Goal: Transaction & Acquisition: Obtain resource

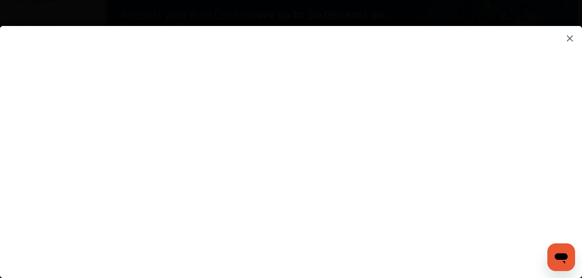
scroll to position [130, 0]
click at [339, 128] on flutter-view at bounding box center [291, 143] width 582 height 235
type input "**********"
click at [364, 173] on flutter-view at bounding box center [291, 143] width 582 height 235
click at [387, 178] on flutter-view at bounding box center [291, 143] width 582 height 235
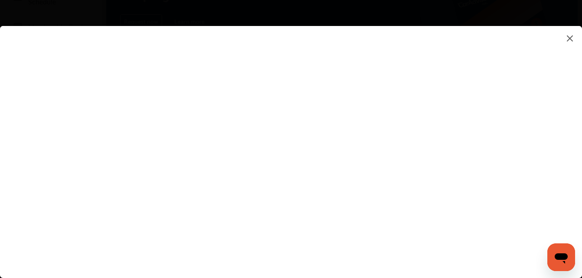
click at [360, 152] on flutter-view at bounding box center [291, 143] width 582 height 235
type textarea "**********"
click at [366, 185] on flutter-view "**********" at bounding box center [291, 143] width 582 height 235
click at [334, 186] on flutter-view at bounding box center [291, 143] width 582 height 235
type input "*******"
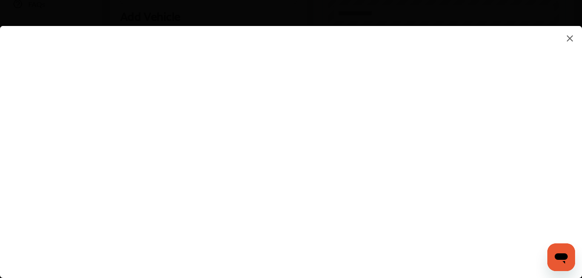
scroll to position [347, 0]
click at [366, 138] on flutter-view "*******" at bounding box center [291, 143] width 582 height 235
click at [361, 141] on flutter-view at bounding box center [291, 143] width 582 height 235
click at [264, 185] on flutter-view at bounding box center [291, 143] width 582 height 235
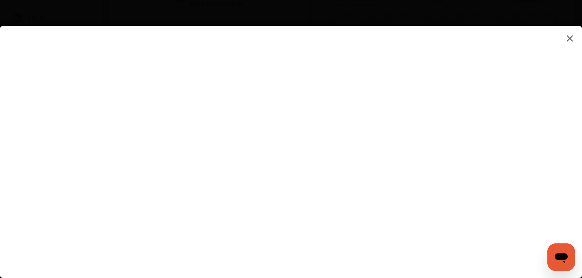
scroll to position [260, 0]
click at [274, 168] on flutter-view at bounding box center [291, 143] width 582 height 235
click at [111, 160] on flutter-view at bounding box center [291, 143] width 582 height 235
click at [245, 159] on flutter-view at bounding box center [291, 143] width 582 height 235
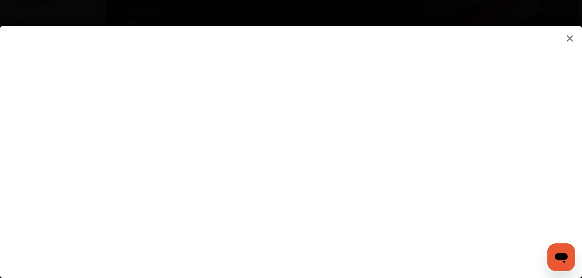
click at [350, 186] on flutter-view at bounding box center [291, 143] width 582 height 235
click at [284, 183] on flutter-view at bounding box center [291, 143] width 582 height 235
click at [281, 173] on flutter-view at bounding box center [291, 143] width 582 height 235
click at [331, 133] on flutter-view at bounding box center [291, 143] width 582 height 235
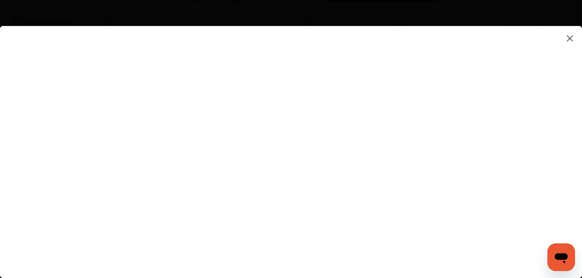
click at [258, 159] on flutter-view at bounding box center [291, 143] width 582 height 235
click at [258, 137] on flutter-view at bounding box center [291, 143] width 582 height 235
click at [569, 41] on img at bounding box center [570, 38] width 10 height 11
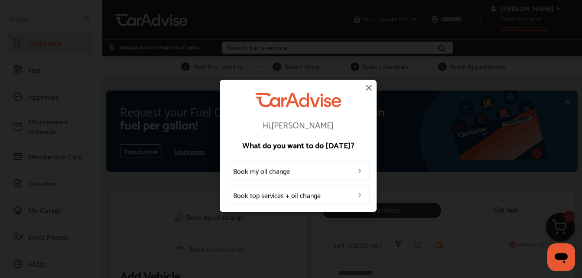
click at [371, 89] on img at bounding box center [369, 87] width 10 height 10
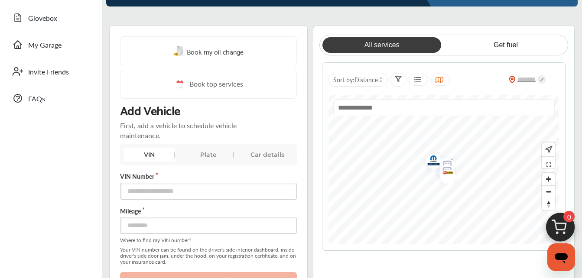
scroll to position [217, 0]
